Goal: Transaction & Acquisition: Obtain resource

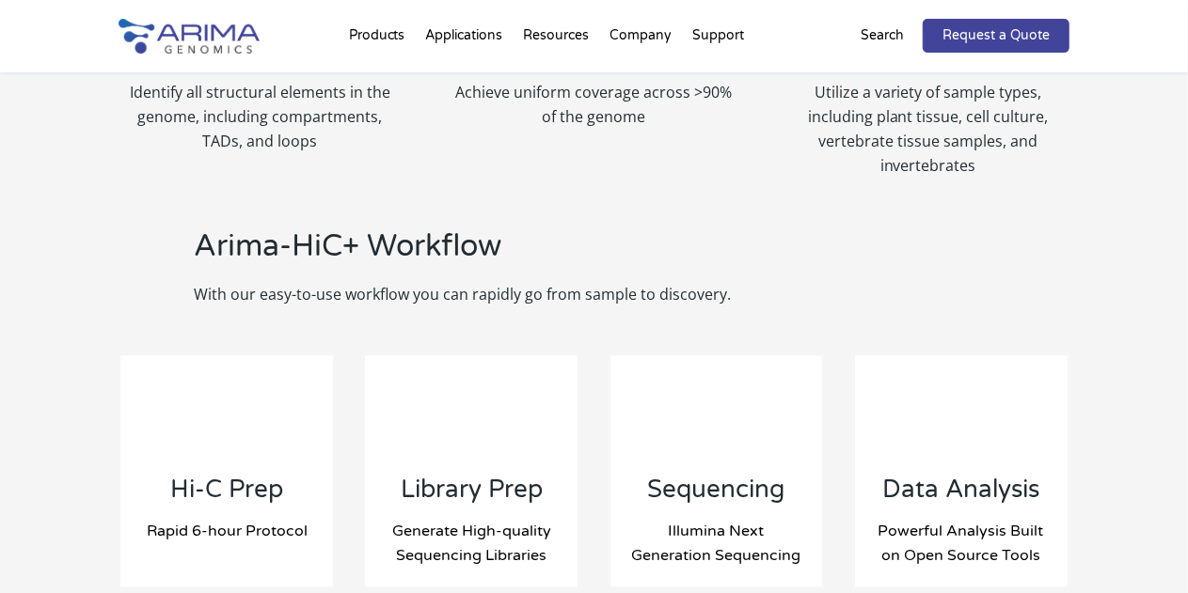
scroll to position [1898, 0]
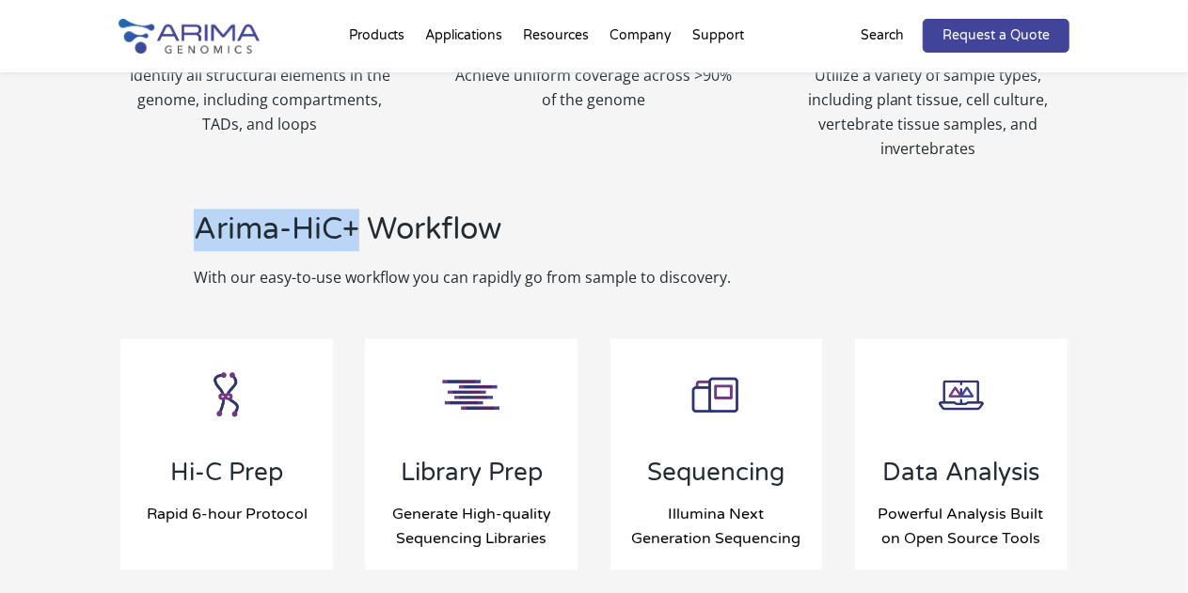
drag, startPoint x: 359, startPoint y: 201, endPoint x: 171, endPoint y: 196, distance: 188.2
click at [171, 209] on div "Arima-HiC+ Workflow With our easy-to-use workflow you can rapidly go from sampl…" at bounding box center [468, 249] width 700 height 81
copy h2 "Arima-HiC+"
click at [234, 209] on h2 "Arima-HiC+ Workflow" at bounding box center [506, 237] width 624 height 56
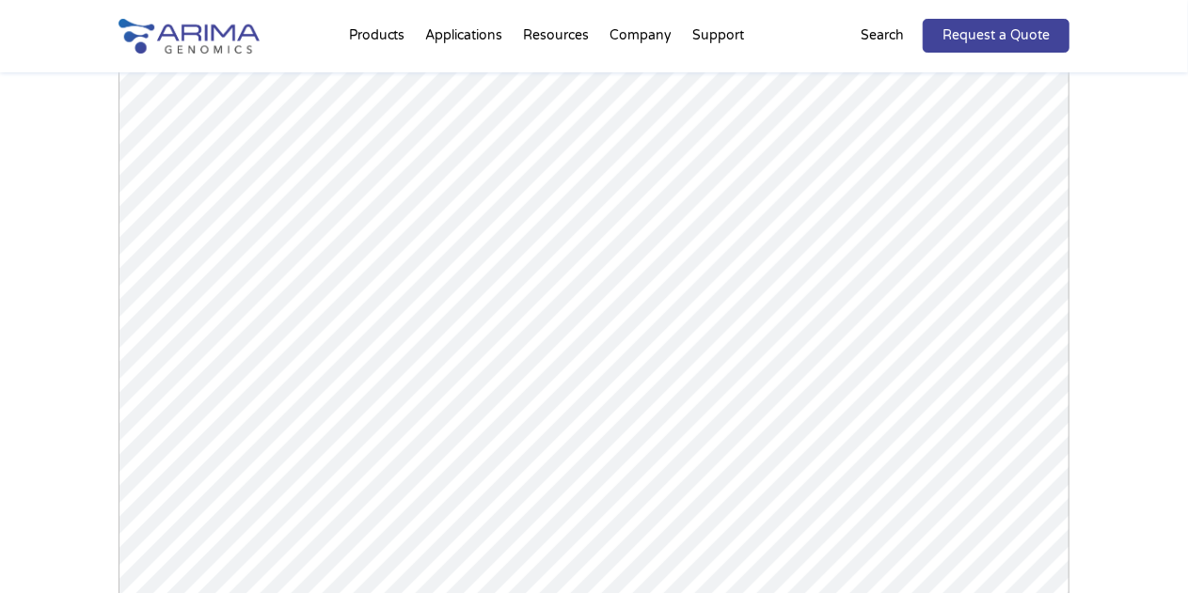
scroll to position [2727, 0]
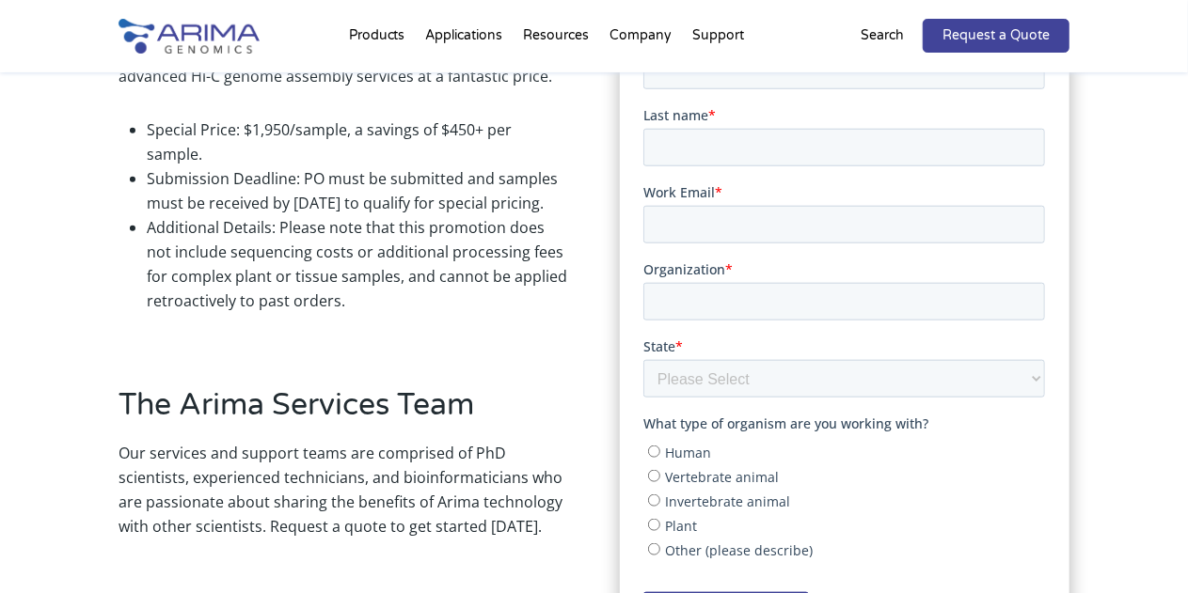
scroll to position [852, 0]
click at [742, 486] on span "Vertebrate animal" at bounding box center [722, 479] width 114 height 18
click at [660, 484] on input "Vertebrate animal" at bounding box center [654, 478] width 12 height 12
radio input "true"
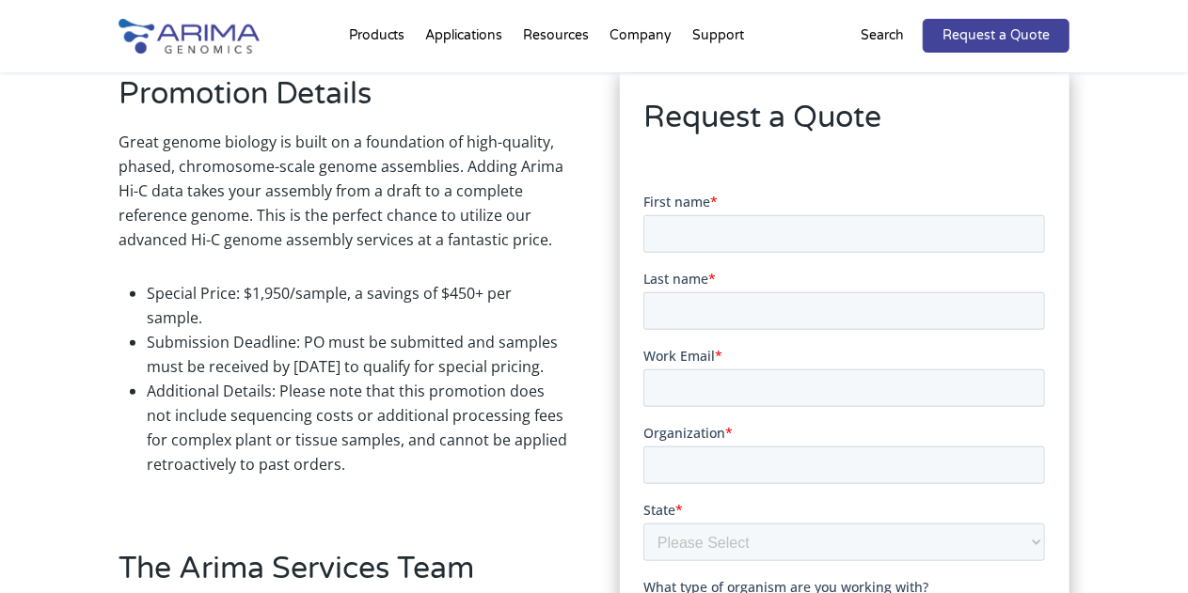
click at [686, 258] on form "First name * Last name * Work Email * Organization * State * Please Select Othe…" at bounding box center [844, 502] width 402 height 618
click at [677, 229] on input "First name *" at bounding box center [844, 234] width 402 height 38
type input "Taryn"
type input "Cornell"
type input "tecornell2@gmail.com"
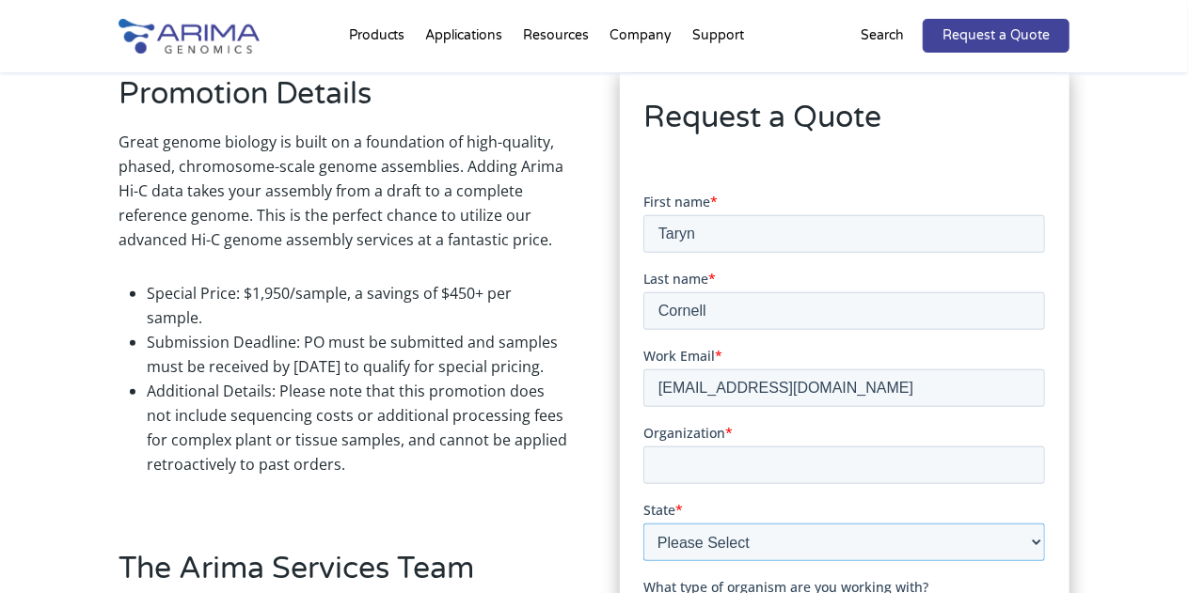
select select "California"
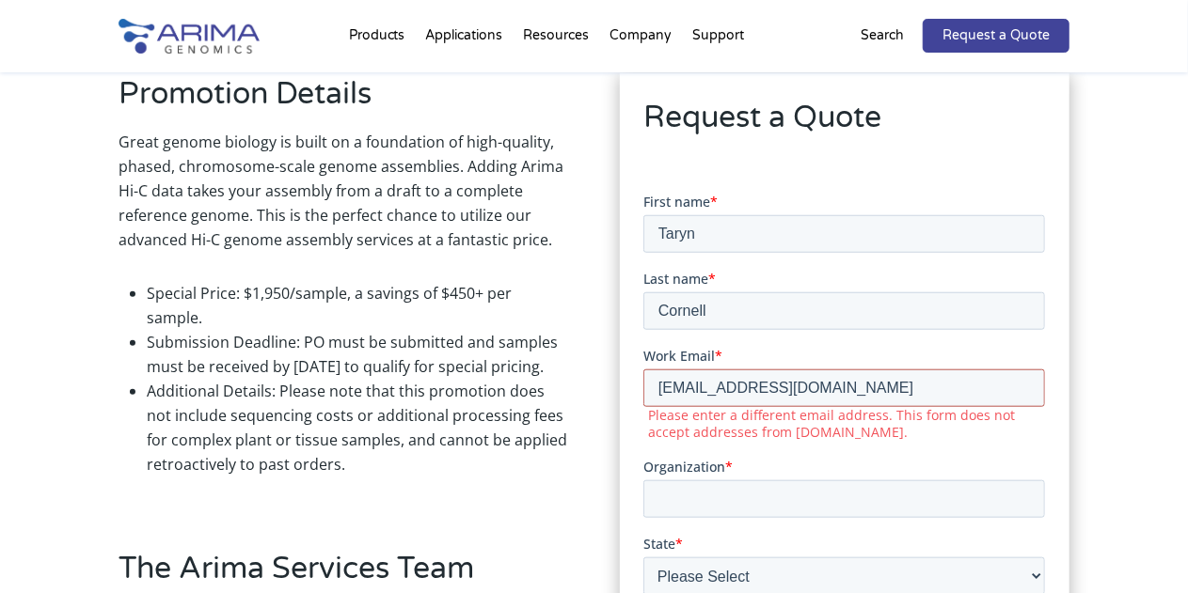
drag, startPoint x: 818, startPoint y: 396, endPoint x: 611, endPoint y: 405, distance: 207.1
click at [643, 405] on html "First name * Taryn Last name * Cornell Work Email * tecornell2@gmail.com Please…" at bounding box center [844, 527] width 402 height 669
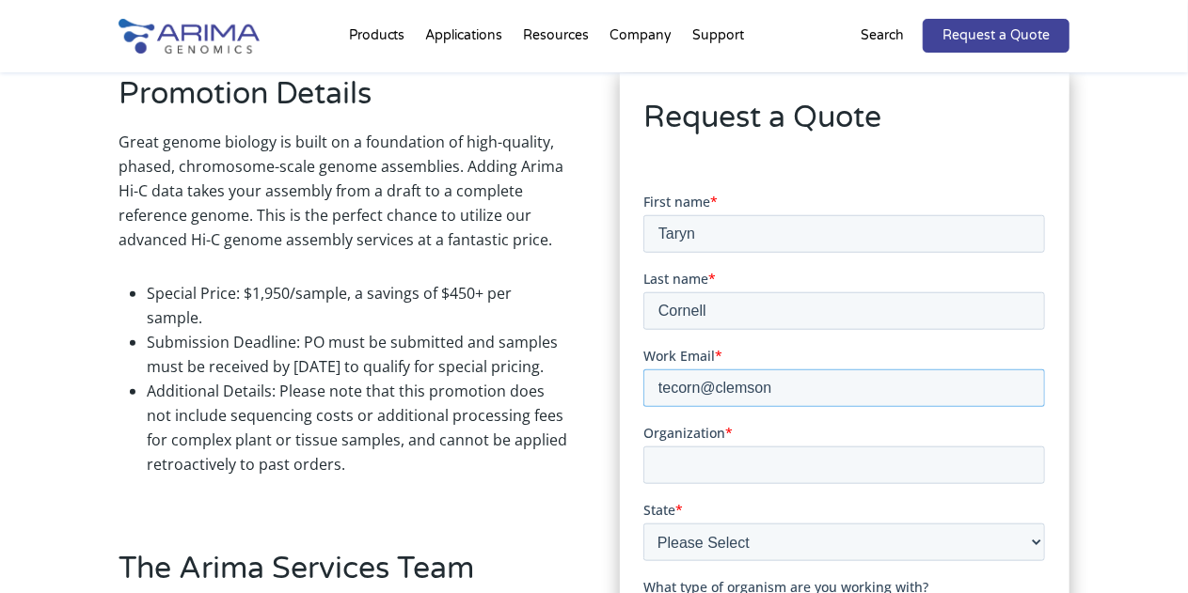
type input "[EMAIL_ADDRESS][DOMAIN_NAME]"
click at [696, 462] on input "Organization *" at bounding box center [844, 466] width 402 height 38
type input "Clemson University"
click at [659, 558] on select "Please Select Other/Non-US Alabama Alaska Arizona Arkansas California Colorado …" at bounding box center [844, 543] width 402 height 38
select select "South Carolina"
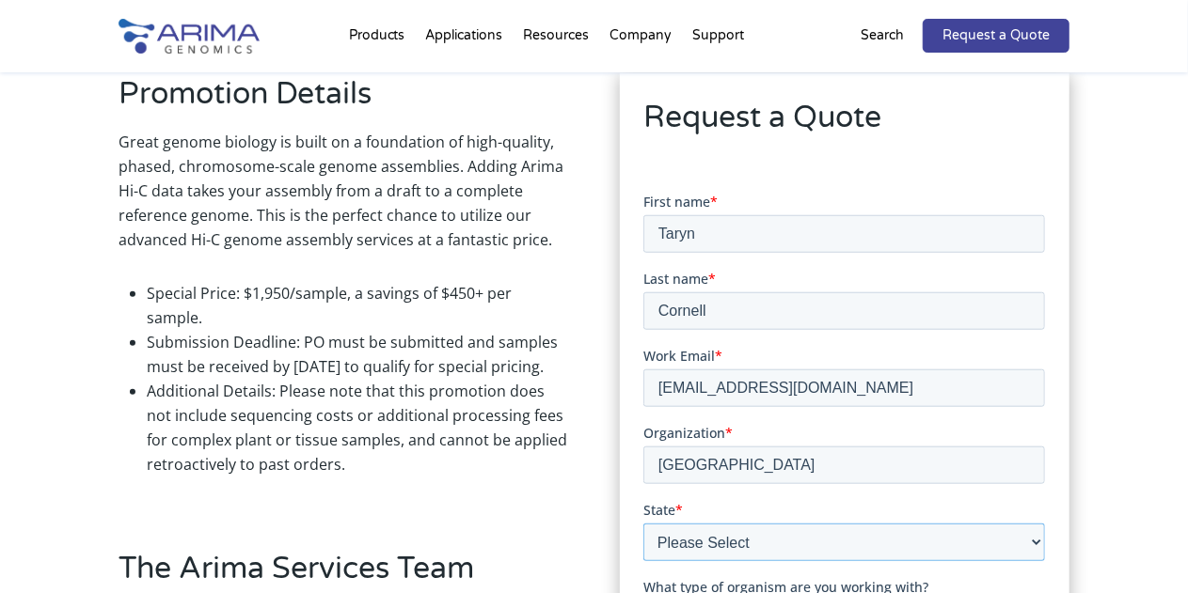
click at [643, 524] on select "Please Select Other/Non-US Alabama Alaska Arizona Arkansas California Colorado …" at bounding box center [844, 543] width 402 height 38
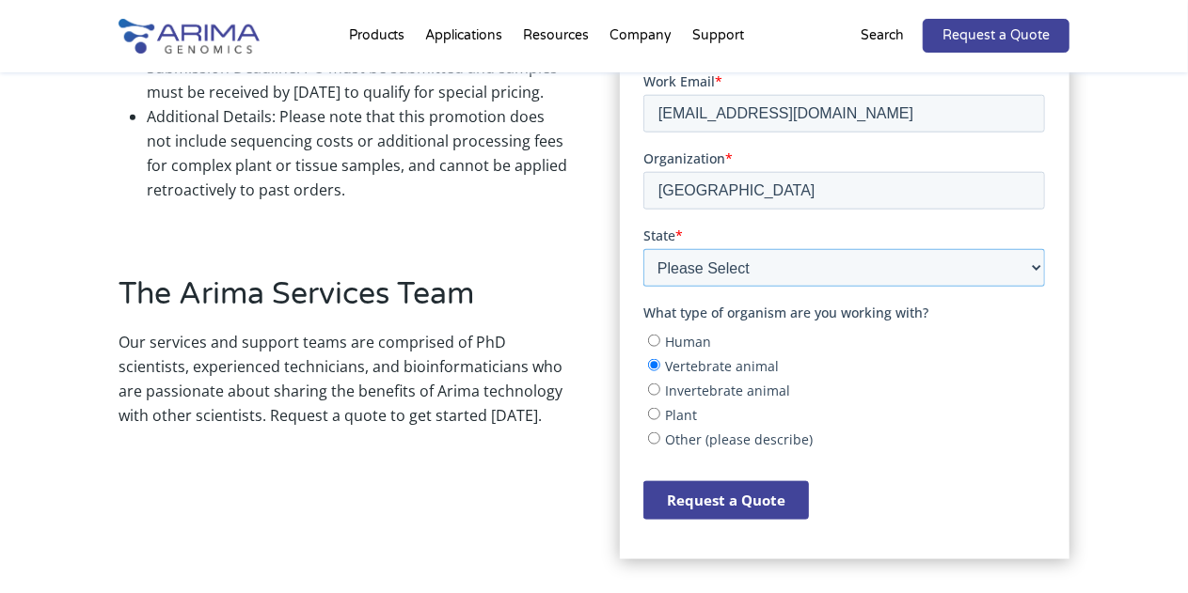
scroll to position [1019, 0]
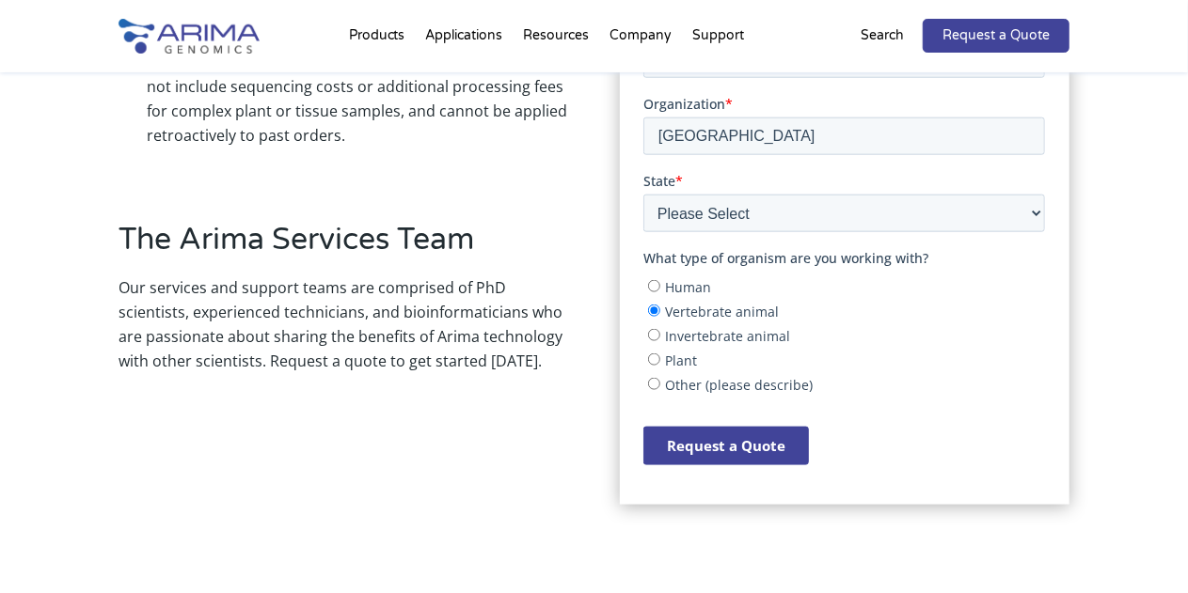
click at [726, 447] on input "Request a Quote" at bounding box center [726, 447] width 166 height 39
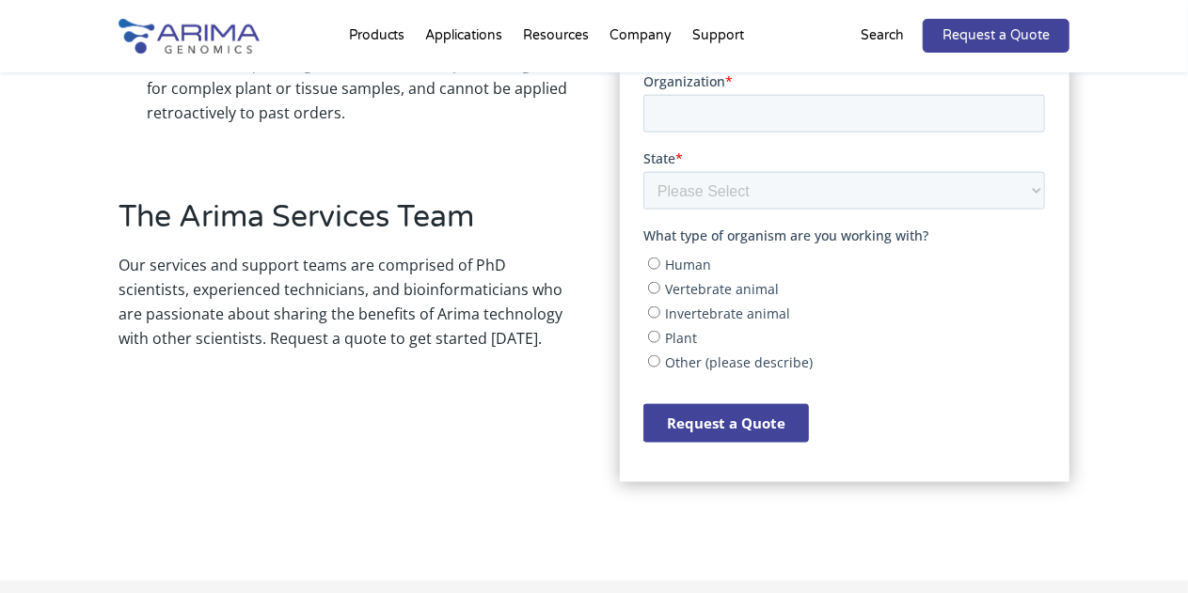
scroll to position [0, 0]
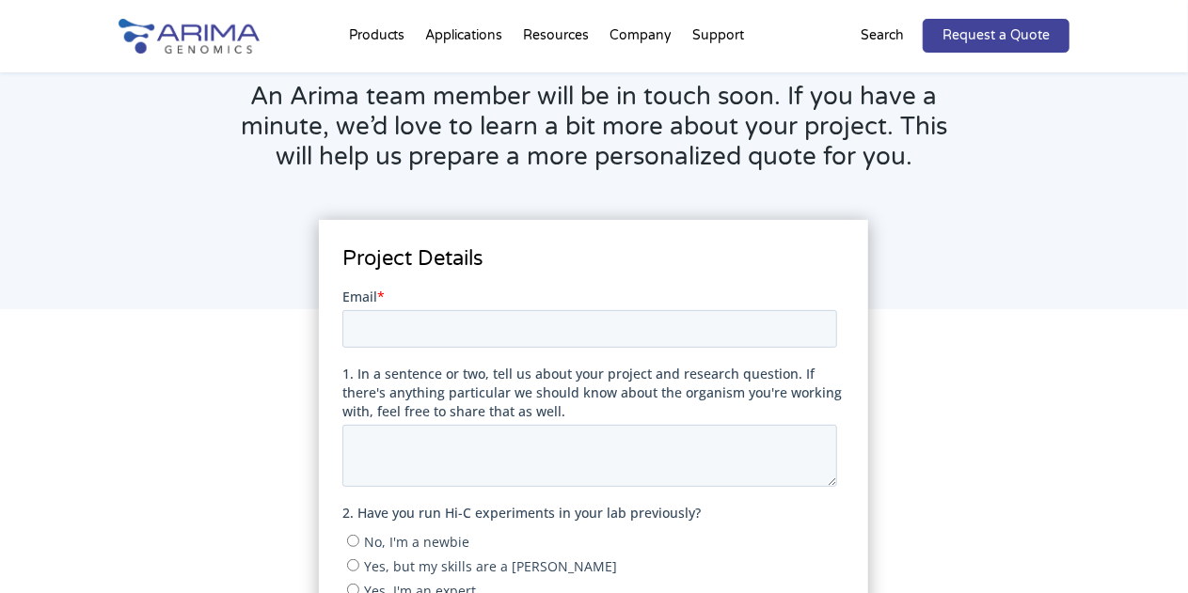
scroll to position [194, 0]
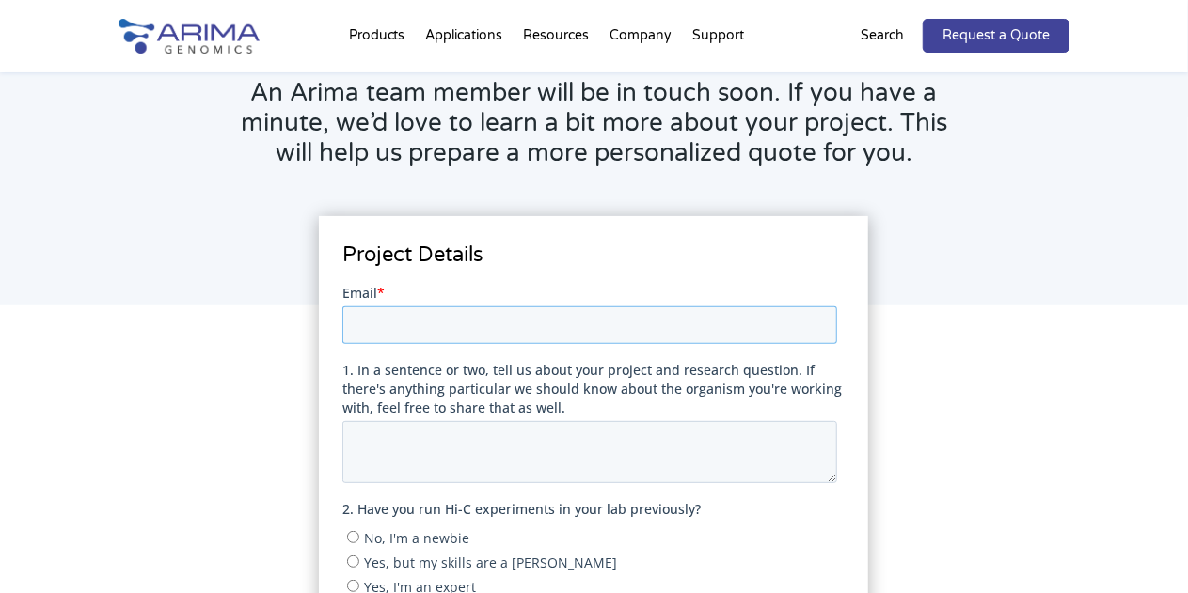
click at [420, 317] on input "Email *" at bounding box center [589, 326] width 495 height 38
type input "[EMAIL_ADDRESS][DOMAIN_NAME]"
click at [389, 454] on textarea "1. In a sentence or two, tell us about your project and research question. If t…" at bounding box center [589, 452] width 495 height 62
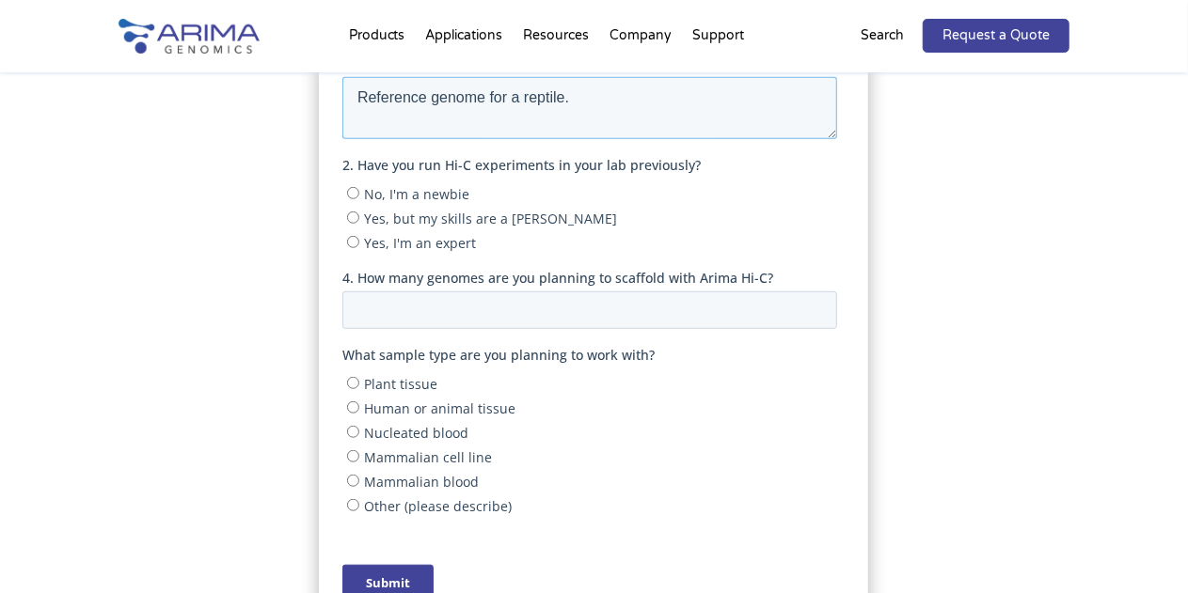
scroll to position [557, 0]
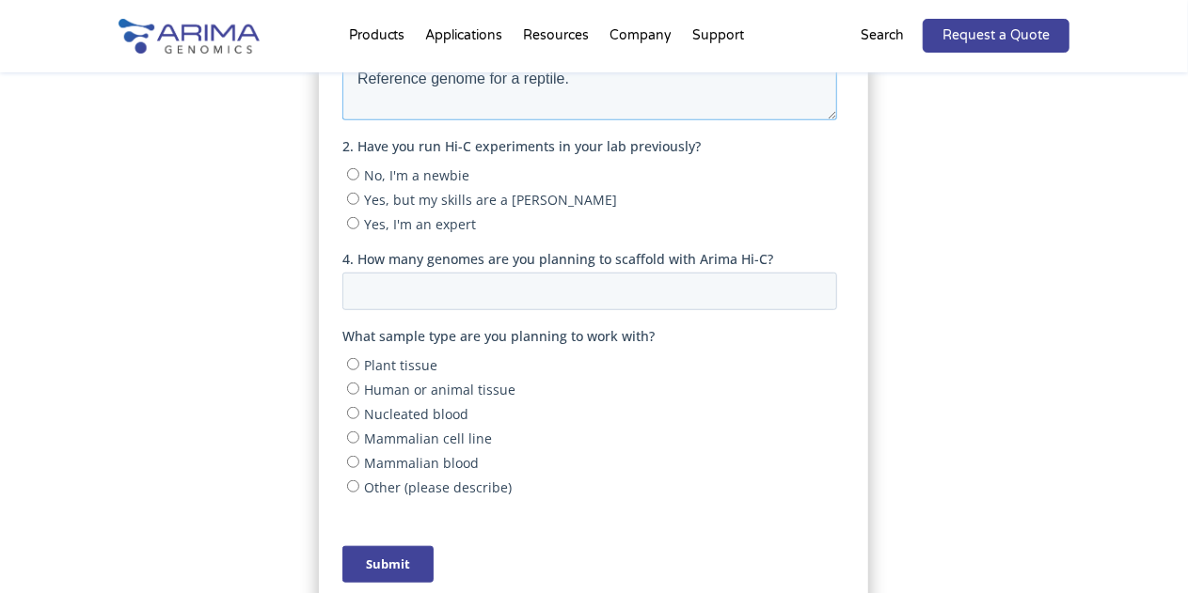
type textarea "Reference genome for a reptile."
click at [382, 176] on span "No, I'm a newbie" at bounding box center [416, 176] width 105 height 18
click at [359, 176] on input "No, I'm a newbie" at bounding box center [353, 175] width 12 height 12
radio input "true"
click at [448, 277] on input "4. How many genomes are you planning to scaffold with Arima Hi-C?" at bounding box center [589, 293] width 495 height 38
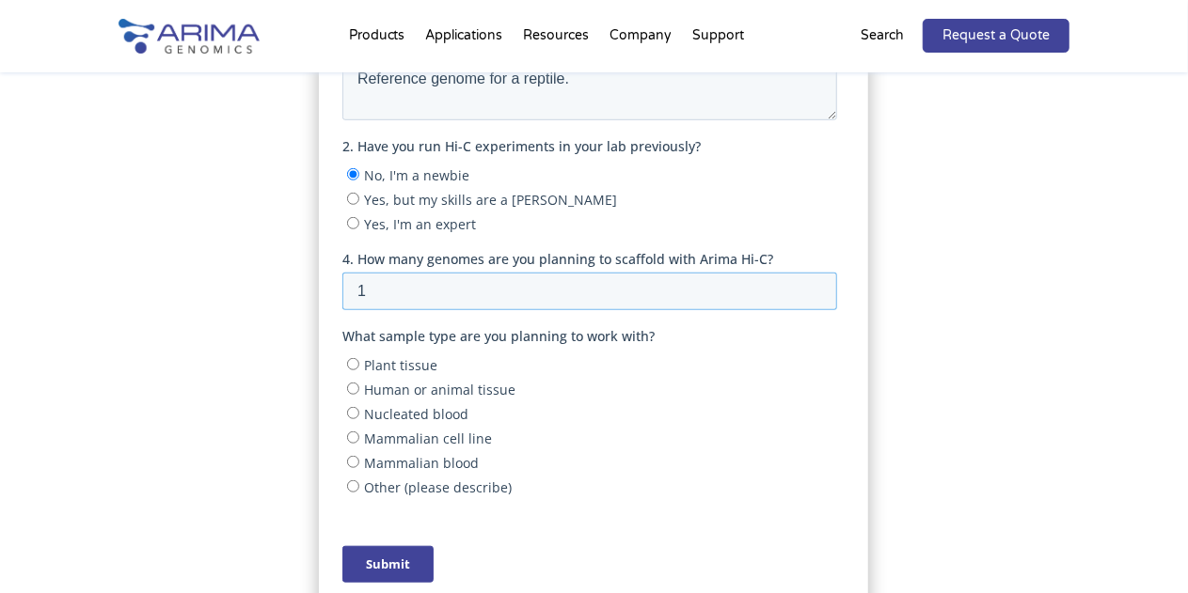
type input "1"
click at [487, 322] on fieldset "4. How many genomes are you planning to scaffold with Arima Hi-C? 1" at bounding box center [593, 289] width 502 height 77
click at [410, 411] on span "Nucleated blood" at bounding box center [416, 415] width 104 height 18
click at [359, 411] on input "Nucleated blood" at bounding box center [353, 414] width 12 height 12
radio input "true"
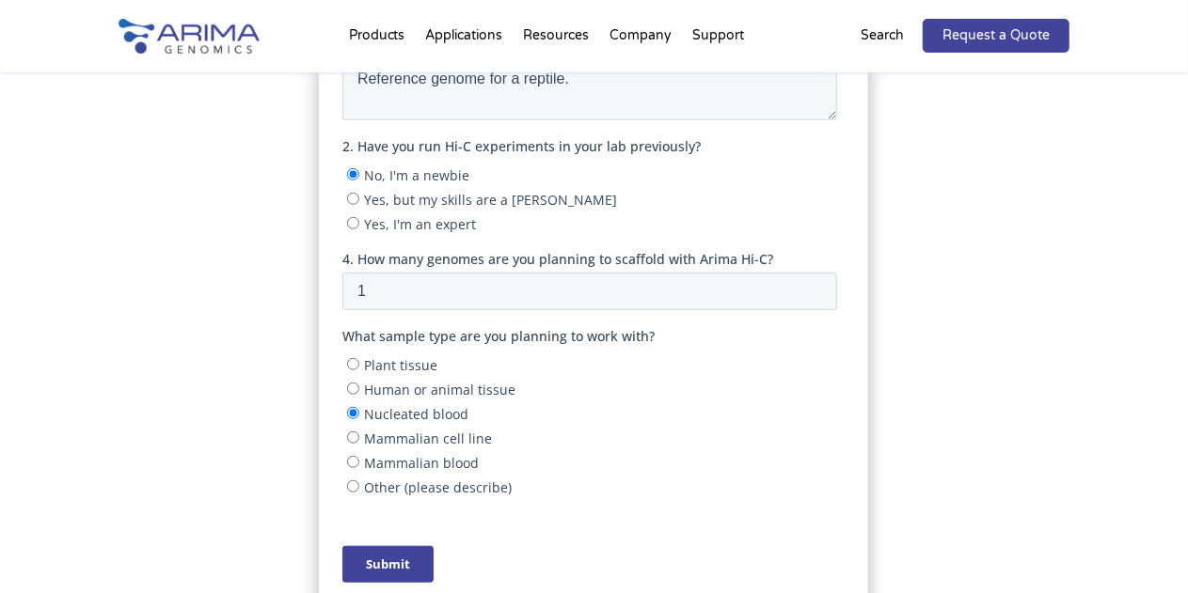
click at [399, 495] on span "Other (please describe)" at bounding box center [438, 489] width 148 height 18
click at [359, 494] on input "Other (please describe)" at bounding box center [353, 487] width 12 height 12
radio input "true"
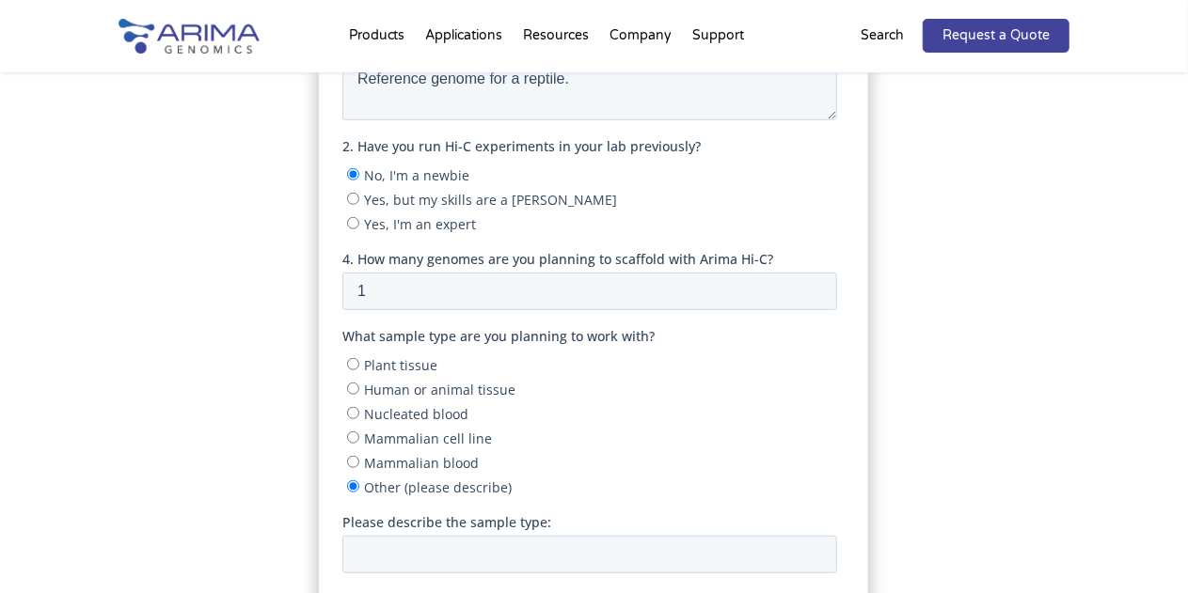
scroll to position [696, 0]
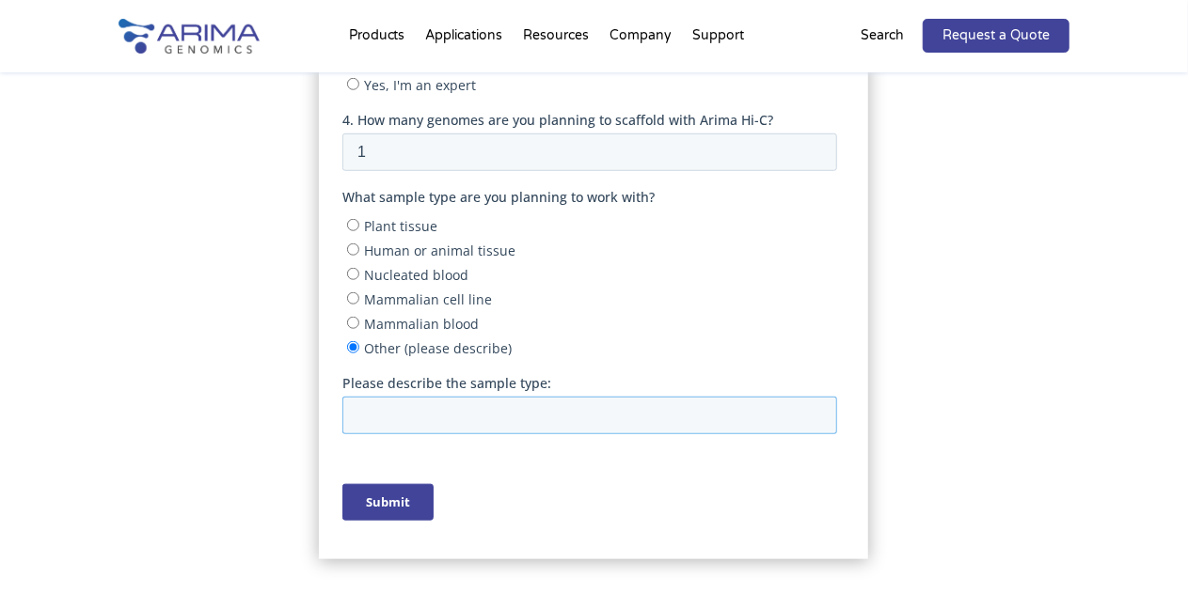
click at [425, 412] on input "Please describe the sample type:" at bounding box center [589, 417] width 495 height 38
click at [374, 281] on span "Nucleated blood" at bounding box center [416, 276] width 104 height 18
click at [359, 281] on input "Nucleated blood" at bounding box center [353, 275] width 12 height 12
radio input "true"
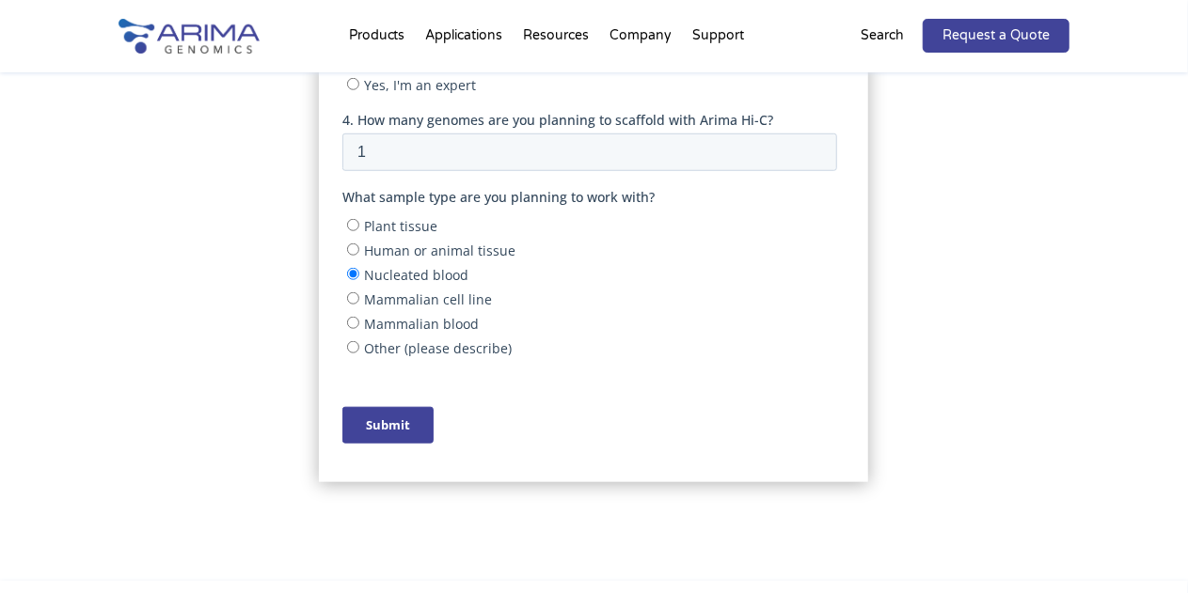
click at [375, 419] on input "Submit" at bounding box center [387, 426] width 91 height 37
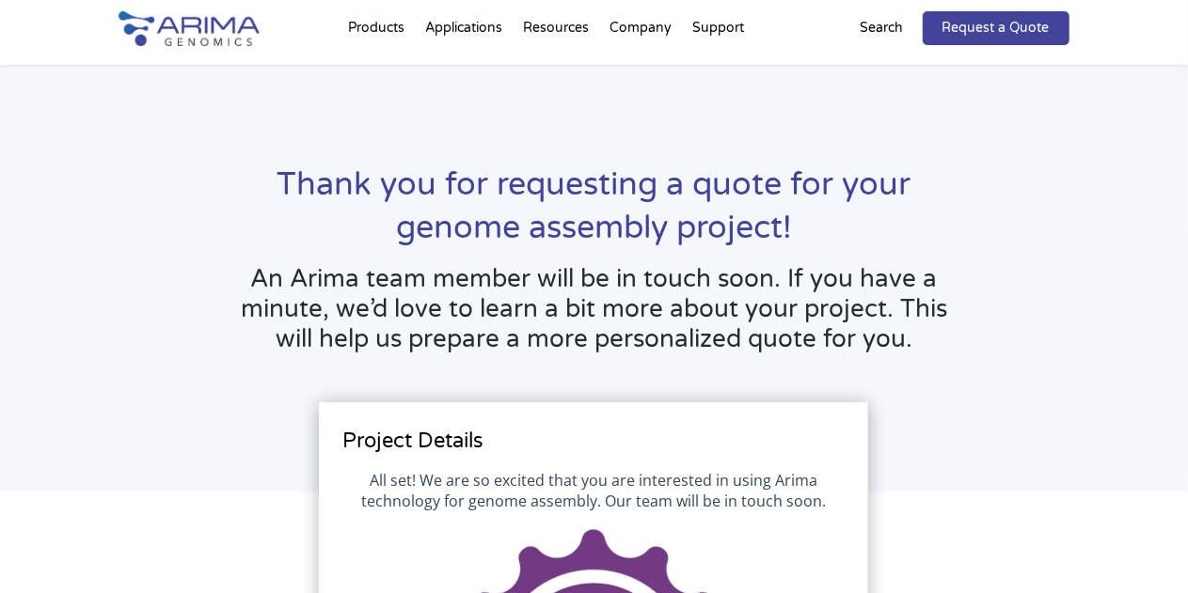
scroll to position [0, 0]
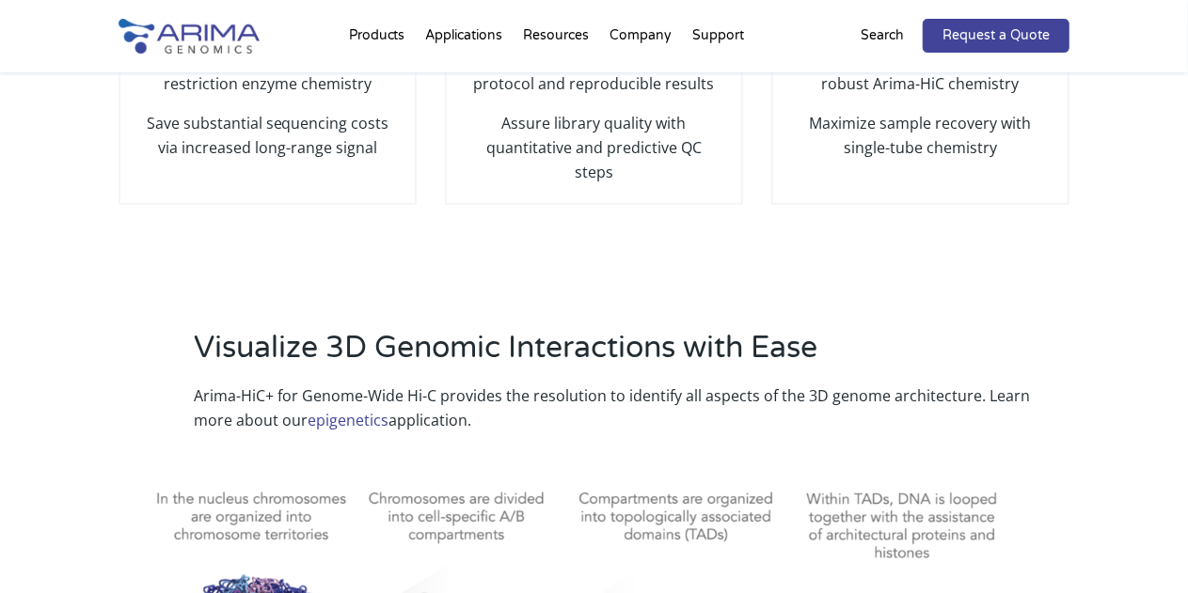
select select "[US_STATE]"
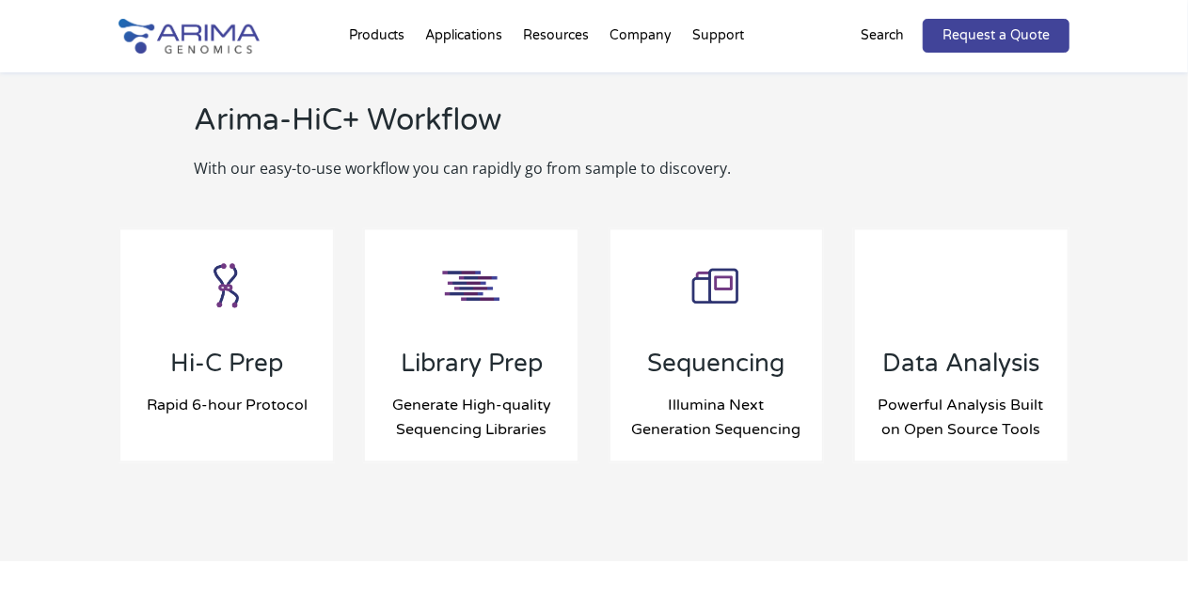
scroll to position [1965, 0]
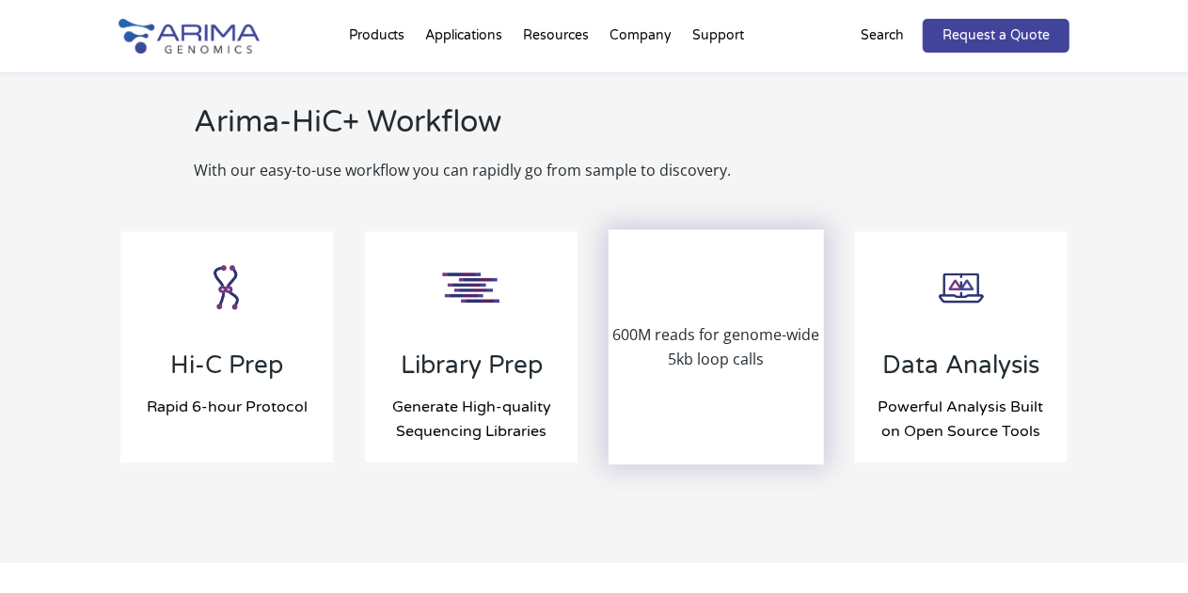
click at [692, 372] on div "600M reads for genome-wide 5kb loop calls" at bounding box center [716, 346] width 213 height 231
click at [698, 331] on p "600M reads for genome-wide 5kb loop calls" at bounding box center [716, 347] width 213 height 49
click at [703, 281] on div "600M reads for genome-wide 5kb loop calls" at bounding box center [716, 346] width 213 height 231
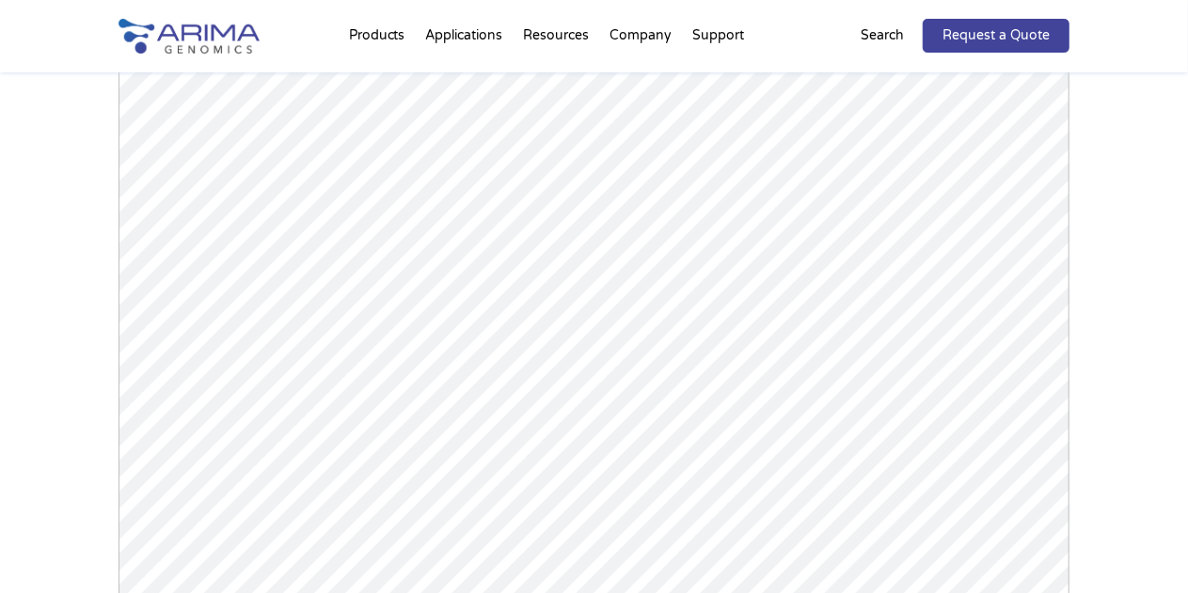
scroll to position [2742, 0]
